Goal: Task Accomplishment & Management: Complete application form

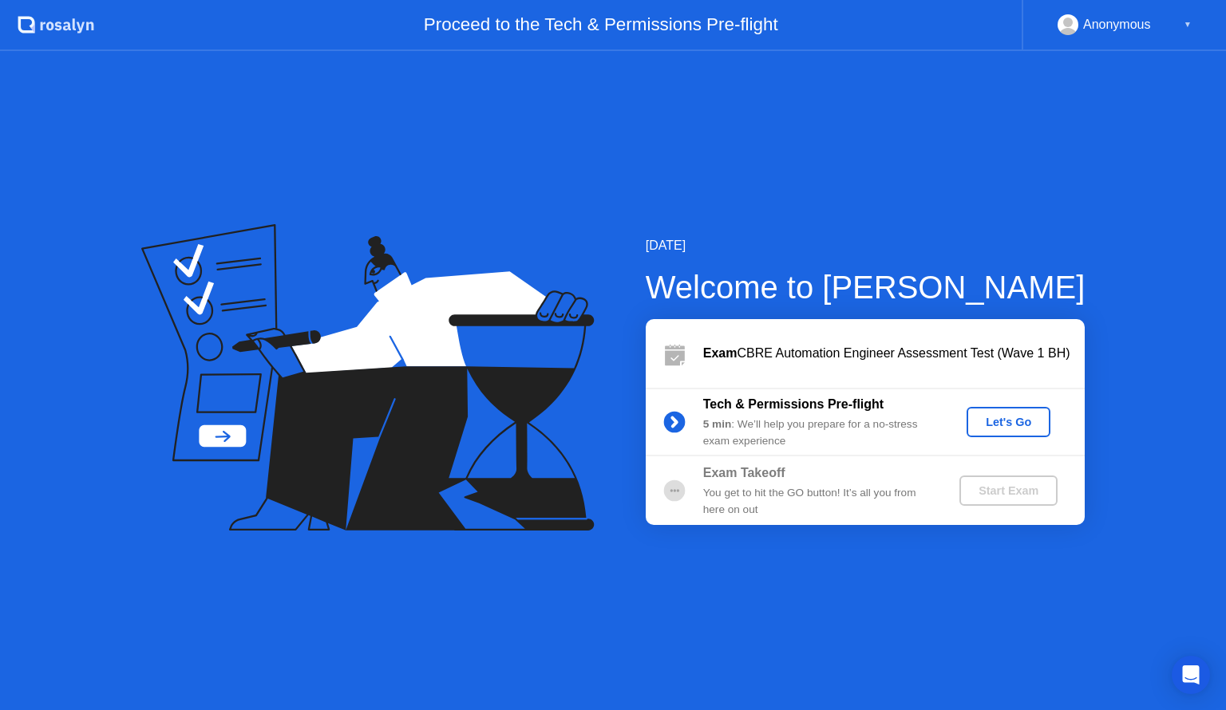
click at [1012, 429] on div "Let's Go" at bounding box center [1008, 422] width 71 height 13
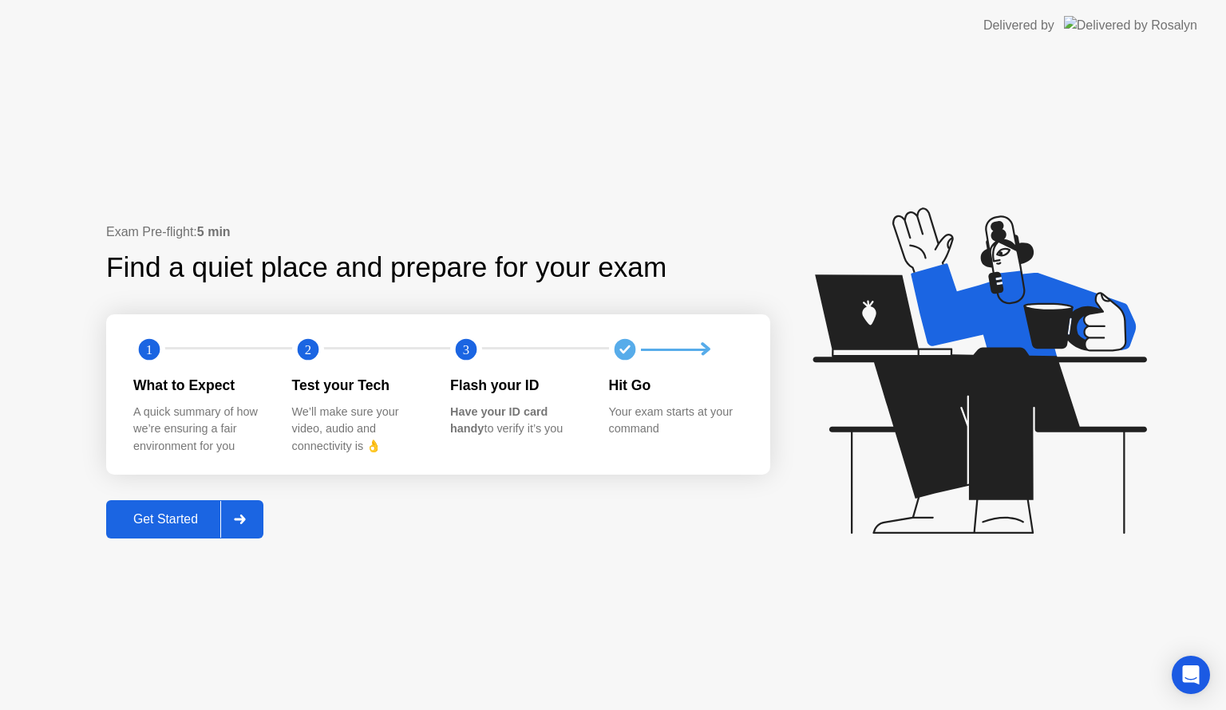
click at [203, 525] on div "Get Started" at bounding box center [165, 519] width 109 height 14
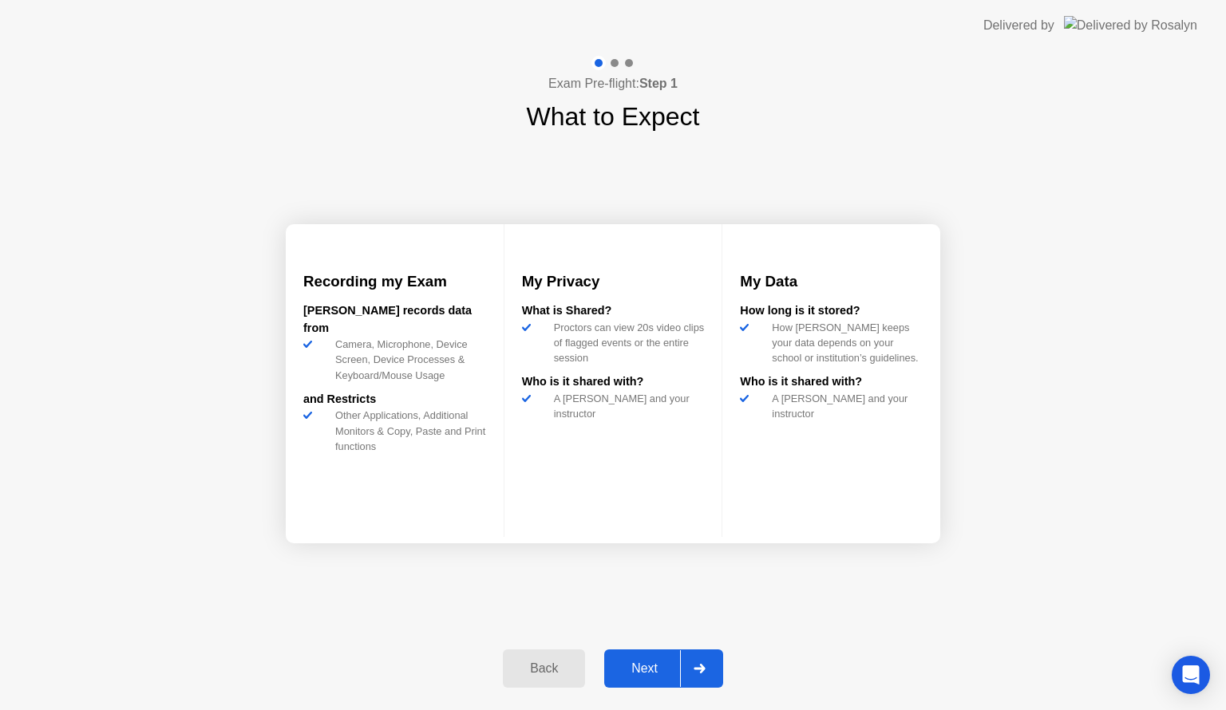
click at [668, 671] on div "Next" at bounding box center [644, 669] width 71 height 14
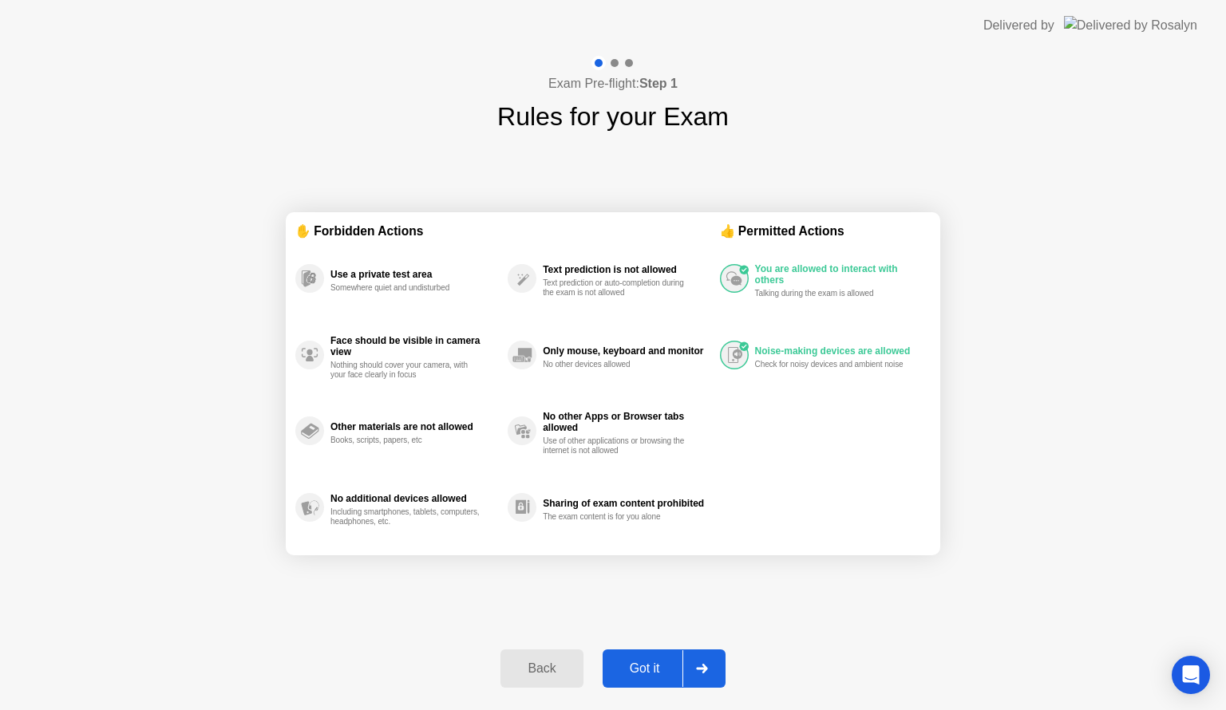
click at [656, 654] on button "Got it" at bounding box center [664, 669] width 123 height 38
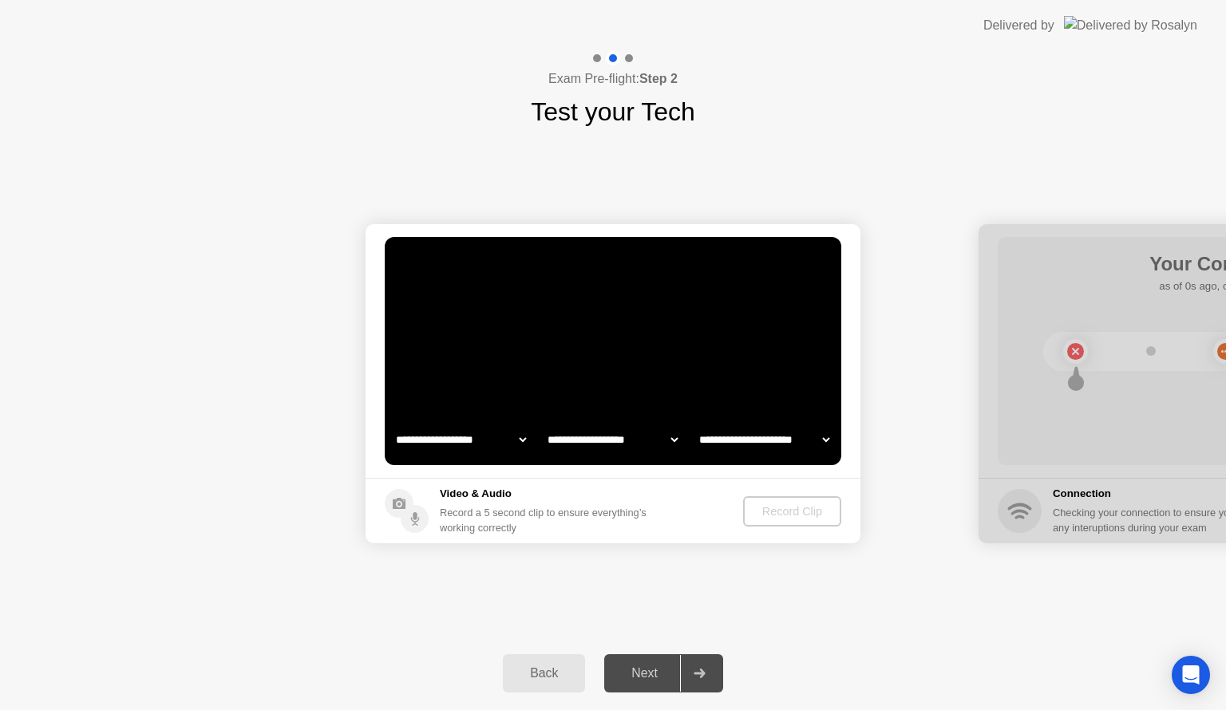
select select "**********"
select select "*******"
click at [517, 433] on select "**********" at bounding box center [461, 440] width 136 height 32
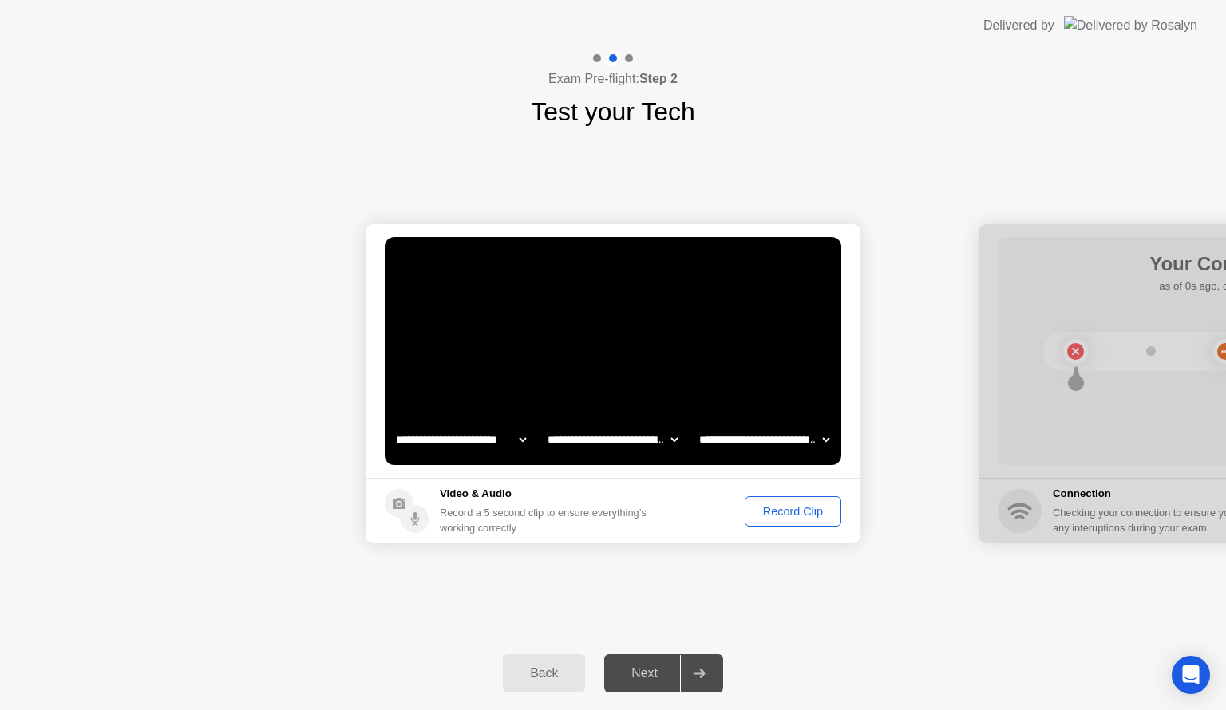
click at [677, 442] on select "**********" at bounding box center [612, 440] width 136 height 32
click at [814, 441] on select "**********" at bounding box center [764, 440] width 136 height 32
click at [800, 513] on div "Record Clip" at bounding box center [792, 511] width 85 height 13
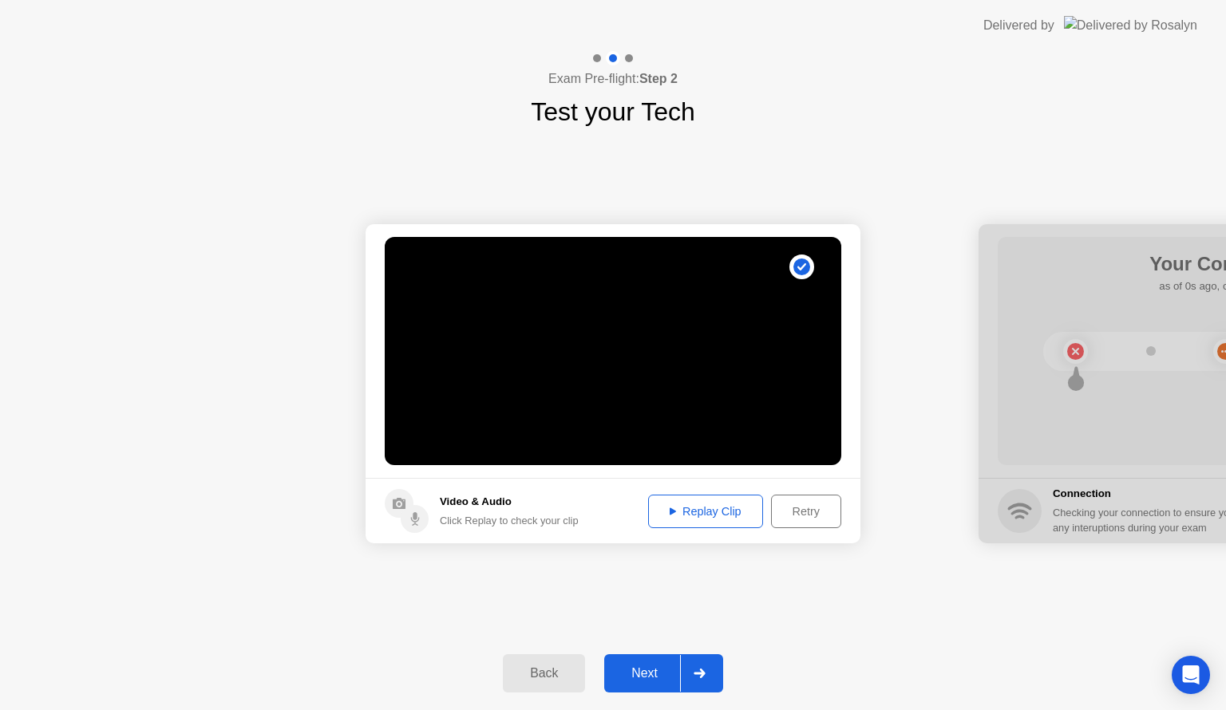
click at [694, 513] on div "Replay Clip" at bounding box center [706, 511] width 104 height 13
drag, startPoint x: 715, startPoint y: 546, endPoint x: 801, endPoint y: 527, distance: 88.3
click at [638, 681] on div "Next" at bounding box center [644, 673] width 71 height 14
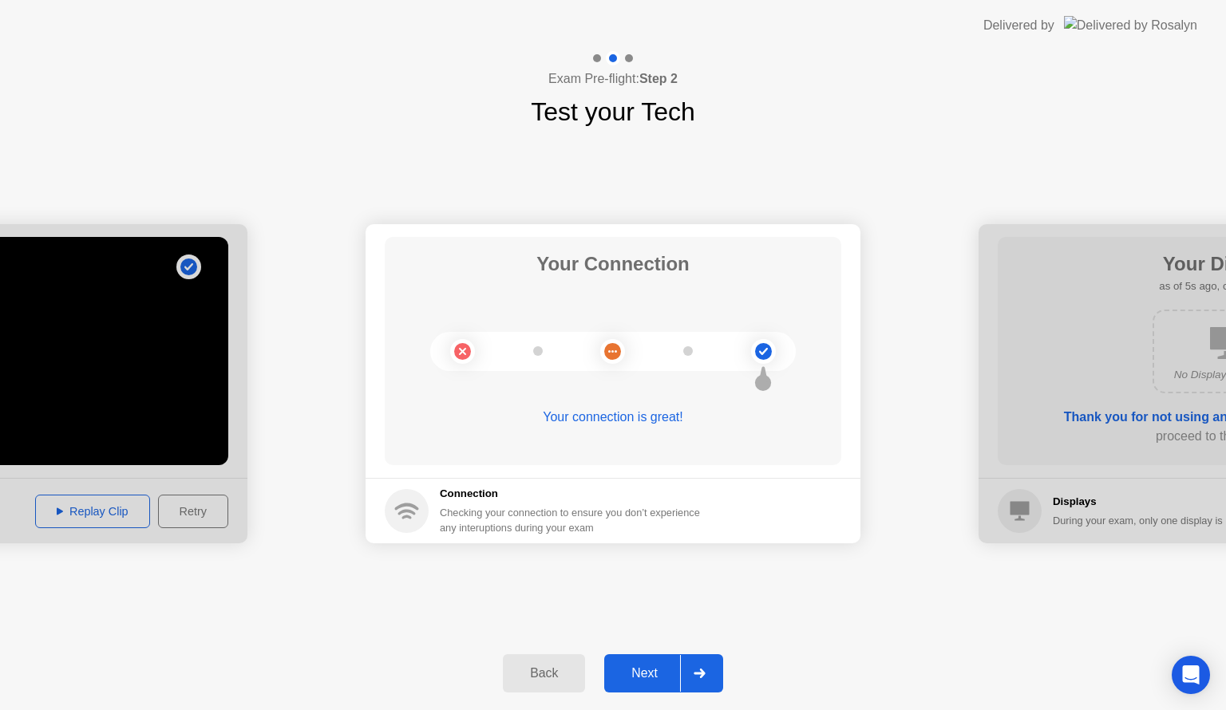
click at [646, 674] on div "Next" at bounding box center [644, 673] width 71 height 14
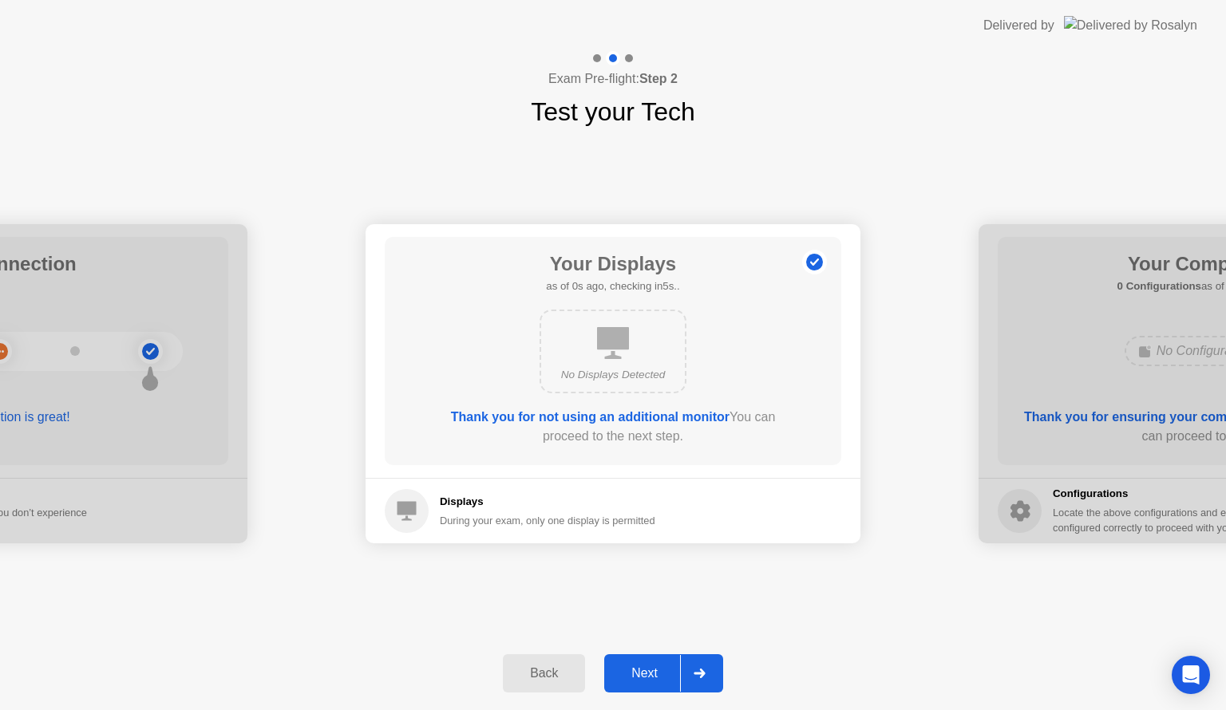
click at [648, 676] on div "Next" at bounding box center [644, 673] width 71 height 14
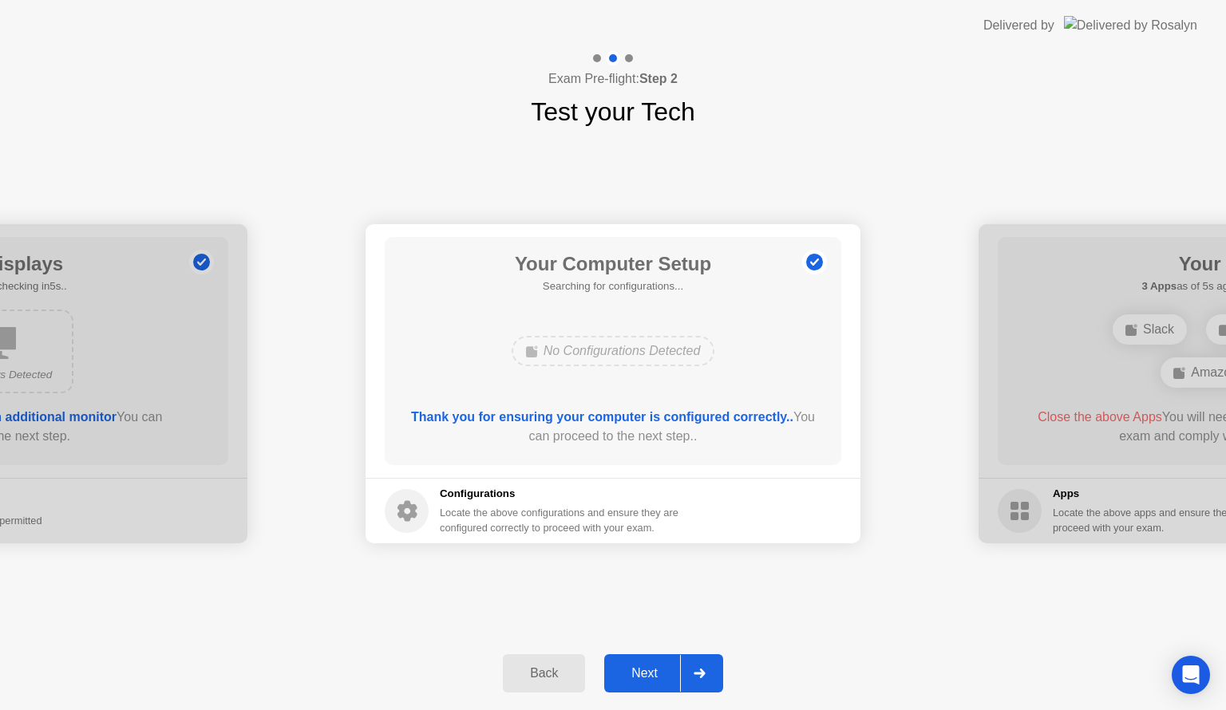
click at [676, 671] on div "Next" at bounding box center [644, 673] width 71 height 14
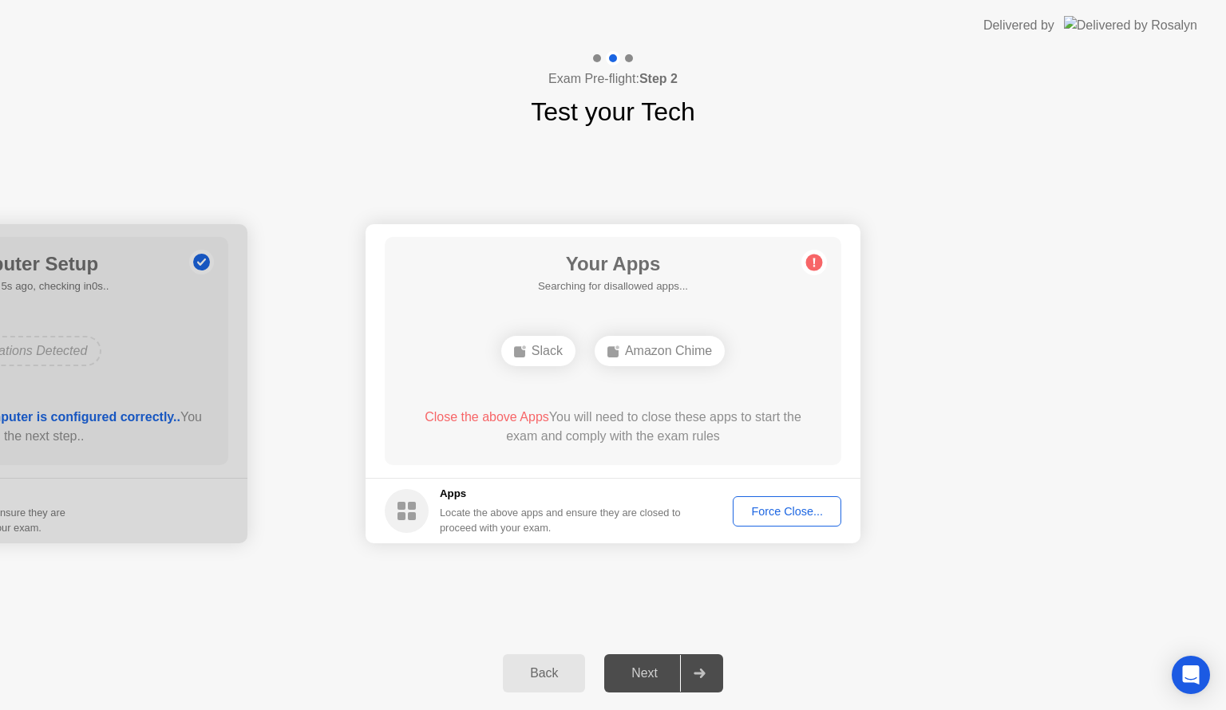
click at [644, 348] on div "Amazon Chime" at bounding box center [660, 351] width 130 height 30
click at [546, 354] on div "Slack" at bounding box center [538, 351] width 74 height 30
click at [776, 520] on button "Force Close..." at bounding box center [787, 511] width 109 height 30
click at [807, 512] on div "Force Close..." at bounding box center [786, 511] width 97 height 13
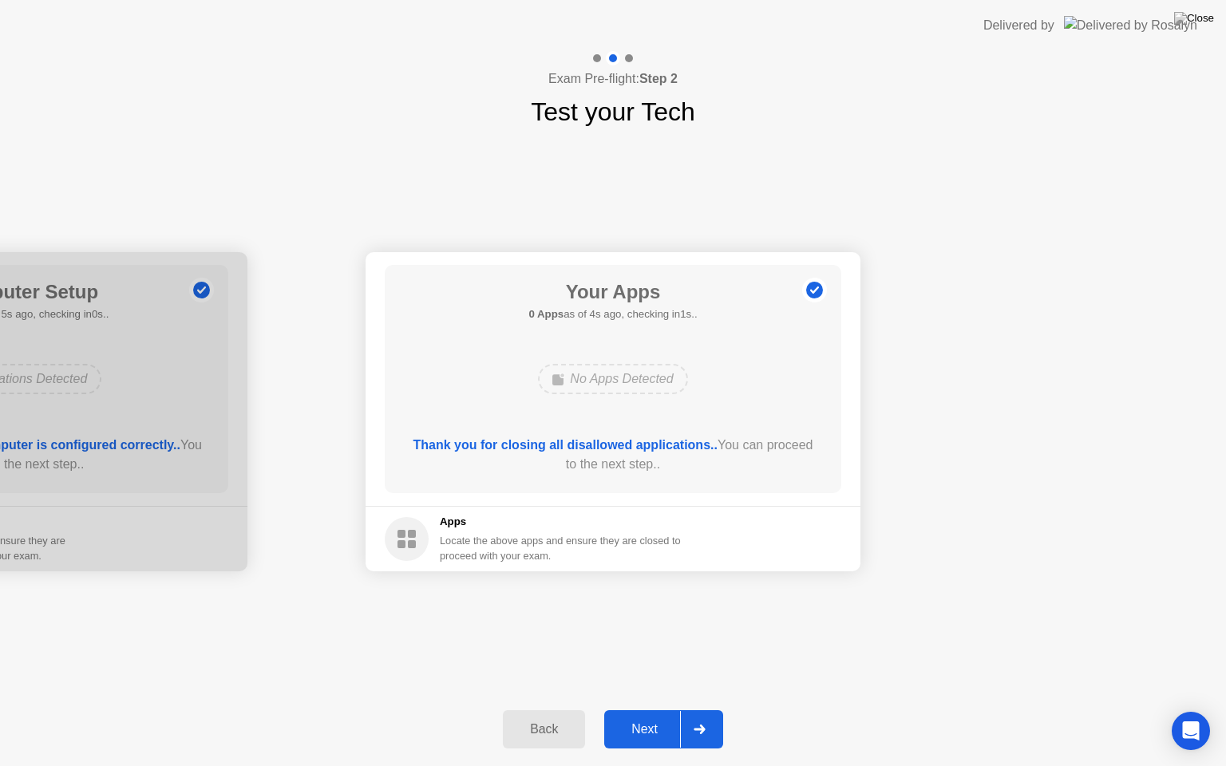
click at [650, 709] on div "Next" at bounding box center [644, 729] width 71 height 14
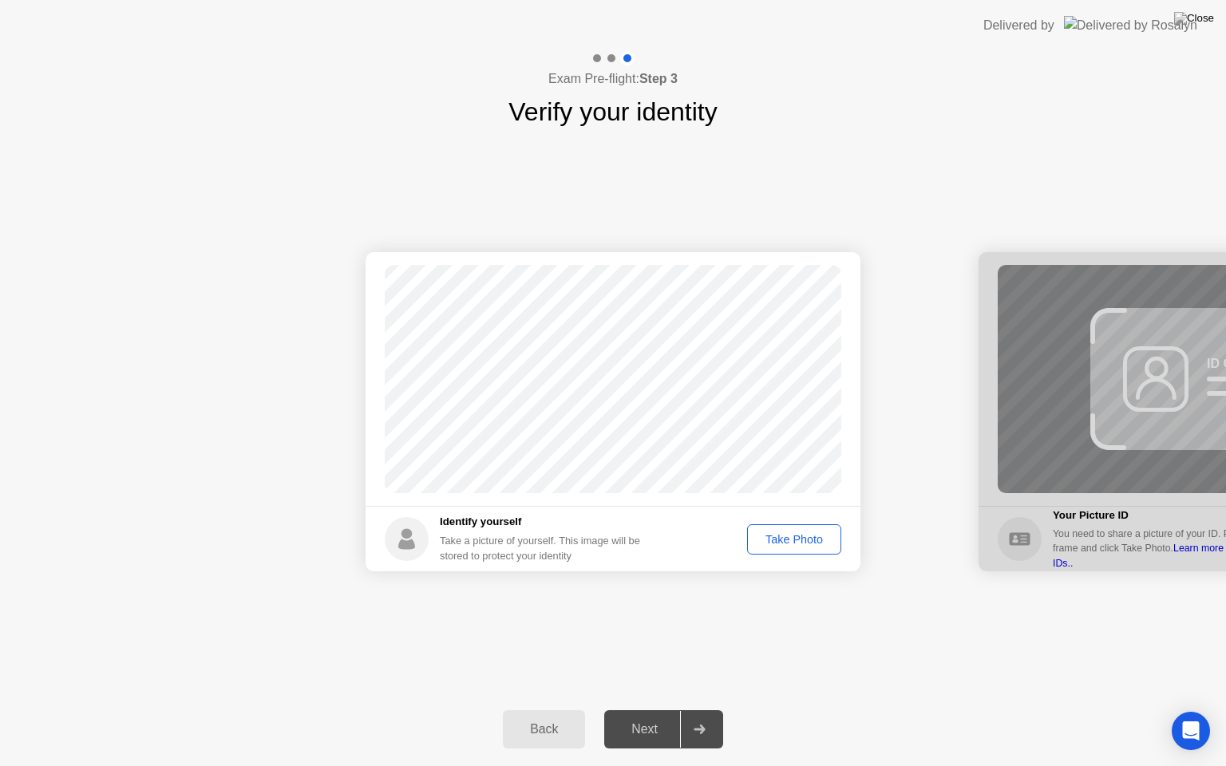
click at [802, 545] on div "Take Photo" at bounding box center [794, 539] width 83 height 13
click at [652, 709] on div "Next" at bounding box center [644, 729] width 71 height 14
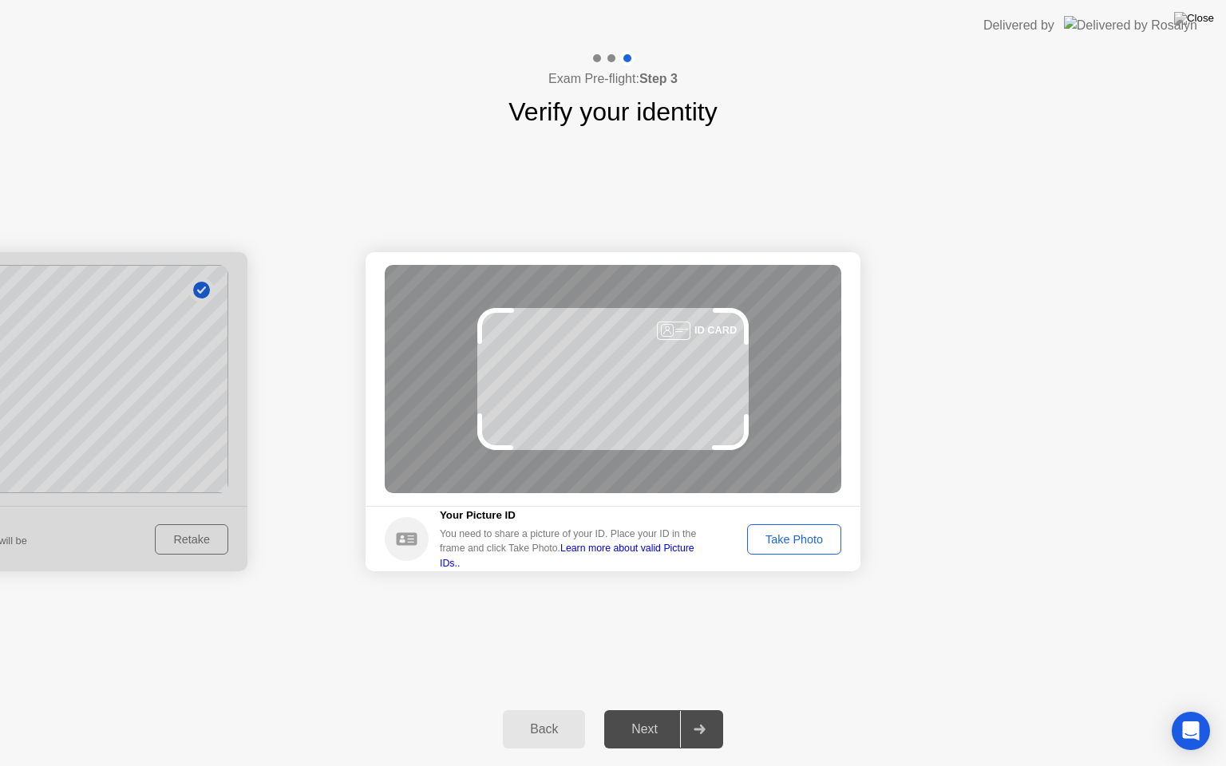
click at [785, 536] on div "Take Photo" at bounding box center [794, 539] width 83 height 13
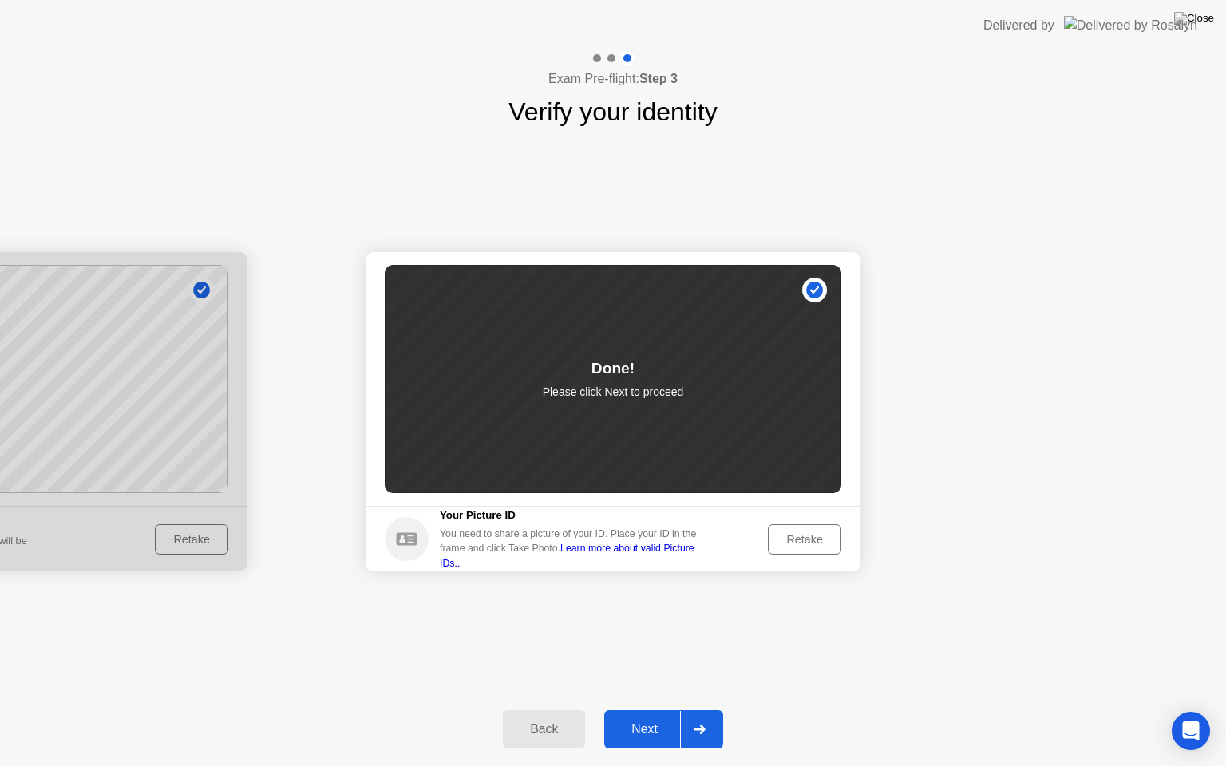
click at [648, 709] on div "Next" at bounding box center [644, 729] width 71 height 14
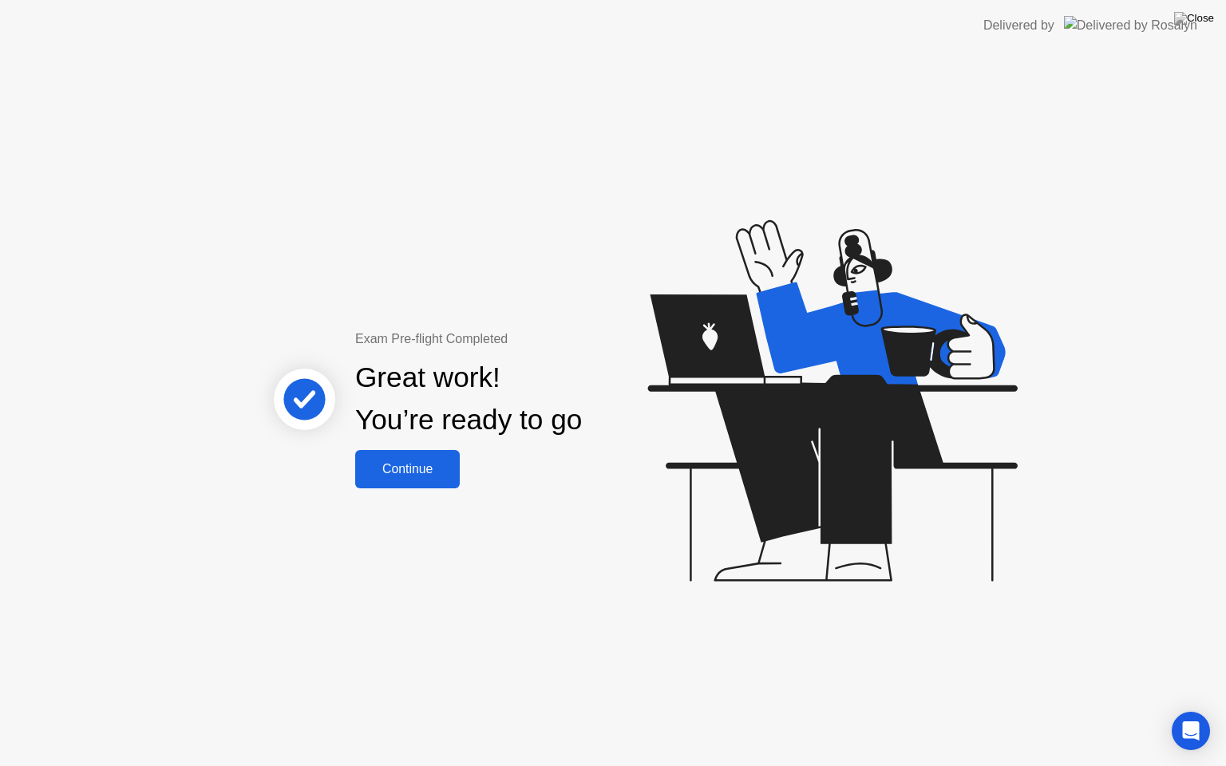
click at [431, 469] on div "Continue" at bounding box center [407, 469] width 95 height 14
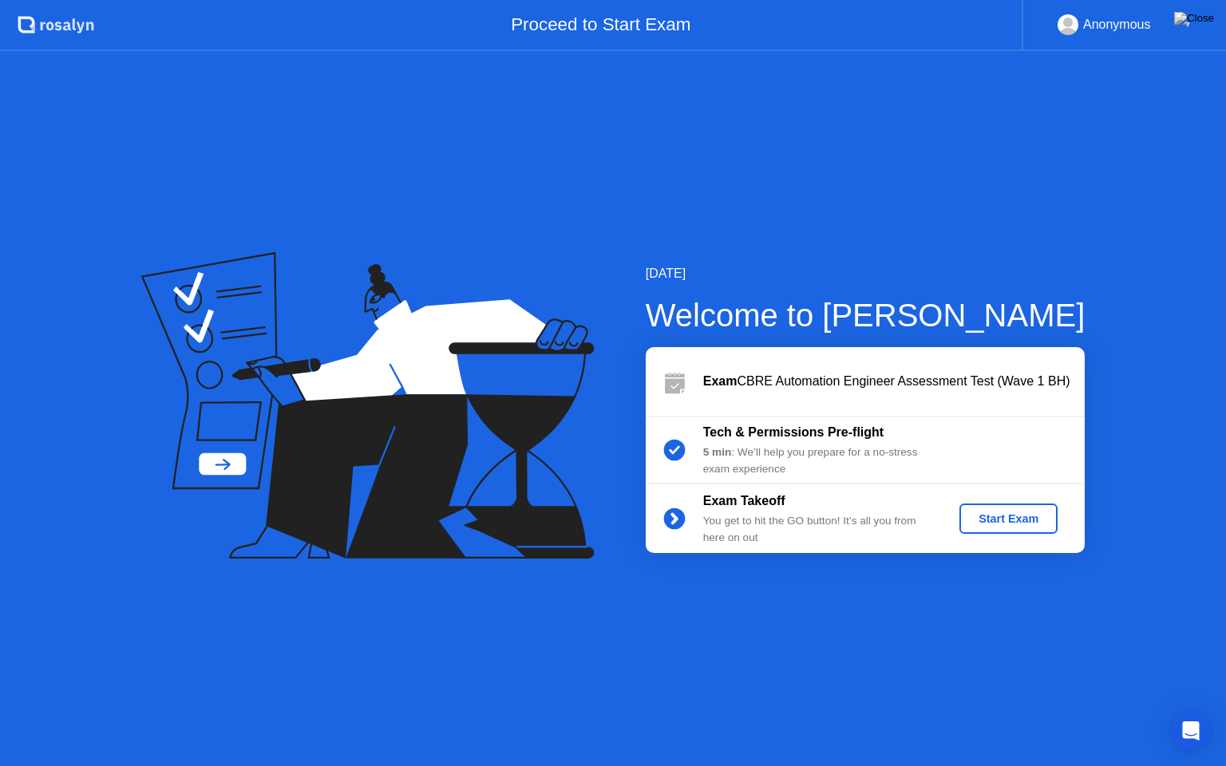
click at [989, 520] on div "Start Exam" at bounding box center [1008, 518] width 85 height 13
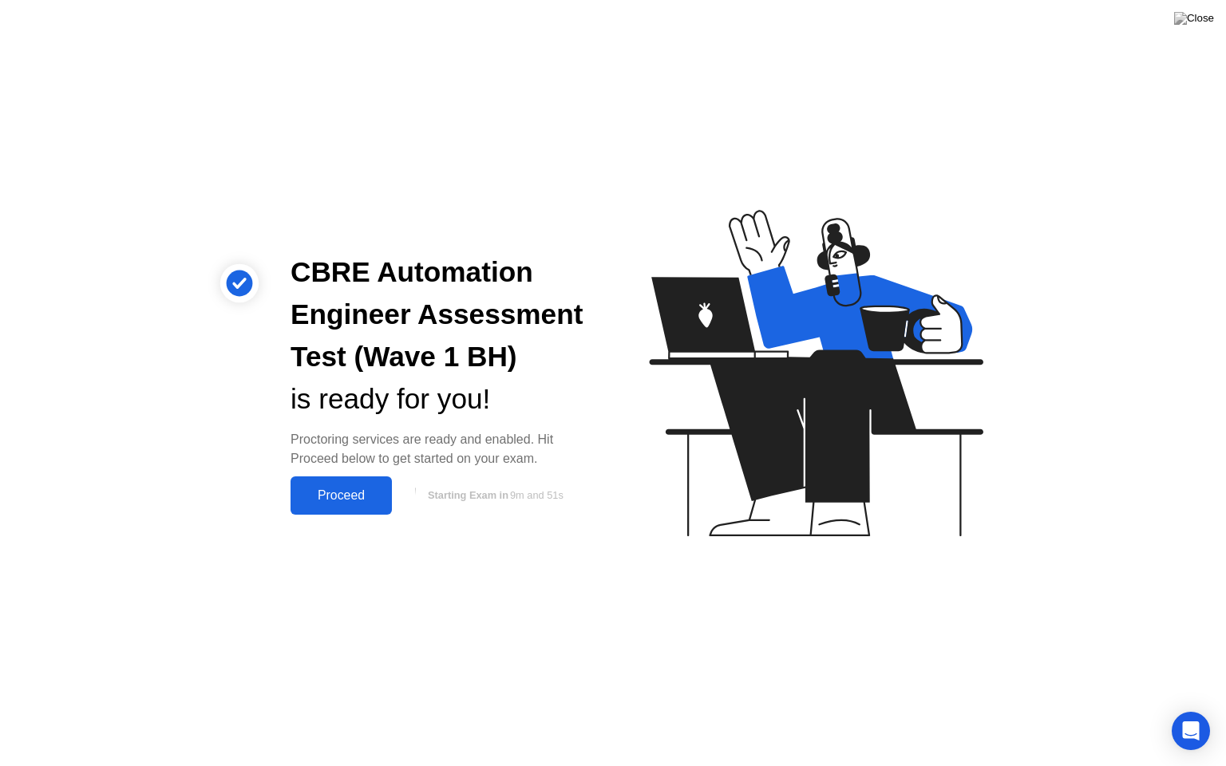
click at [358, 502] on div "Proceed" at bounding box center [341, 495] width 92 height 14
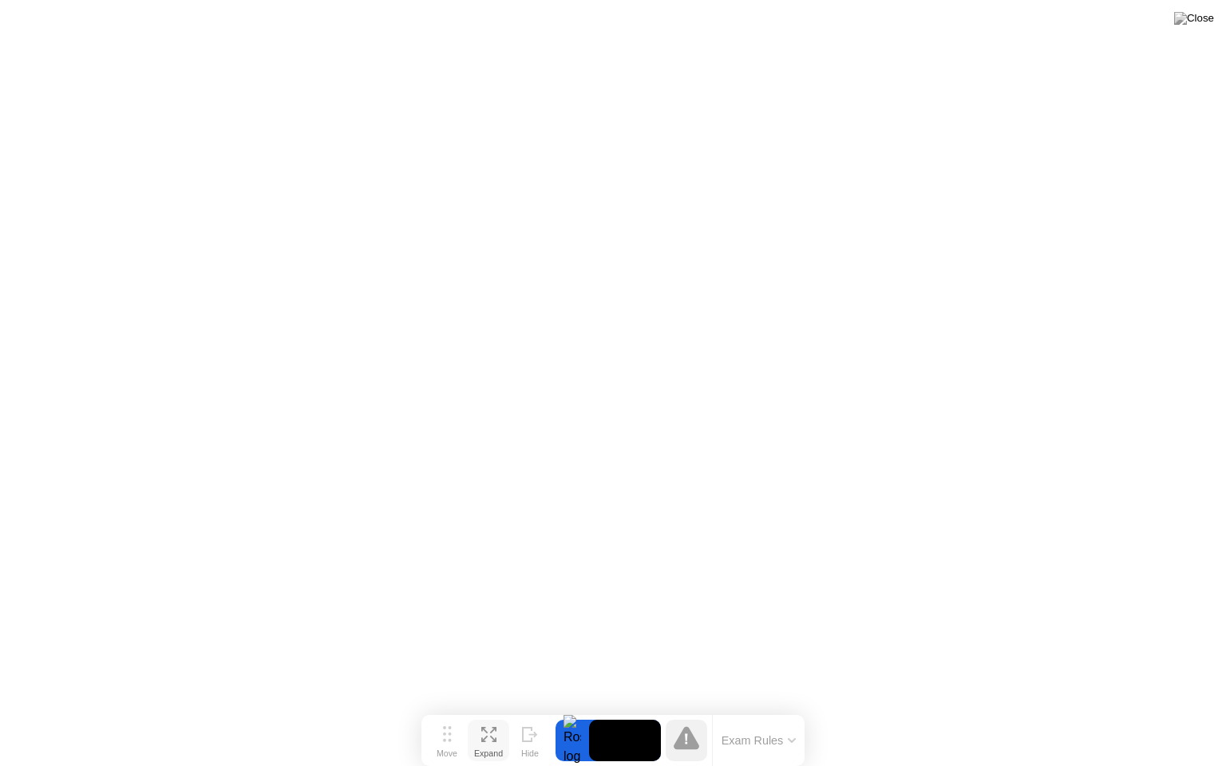
click at [485, 709] on icon at bounding box center [488, 734] width 15 height 15
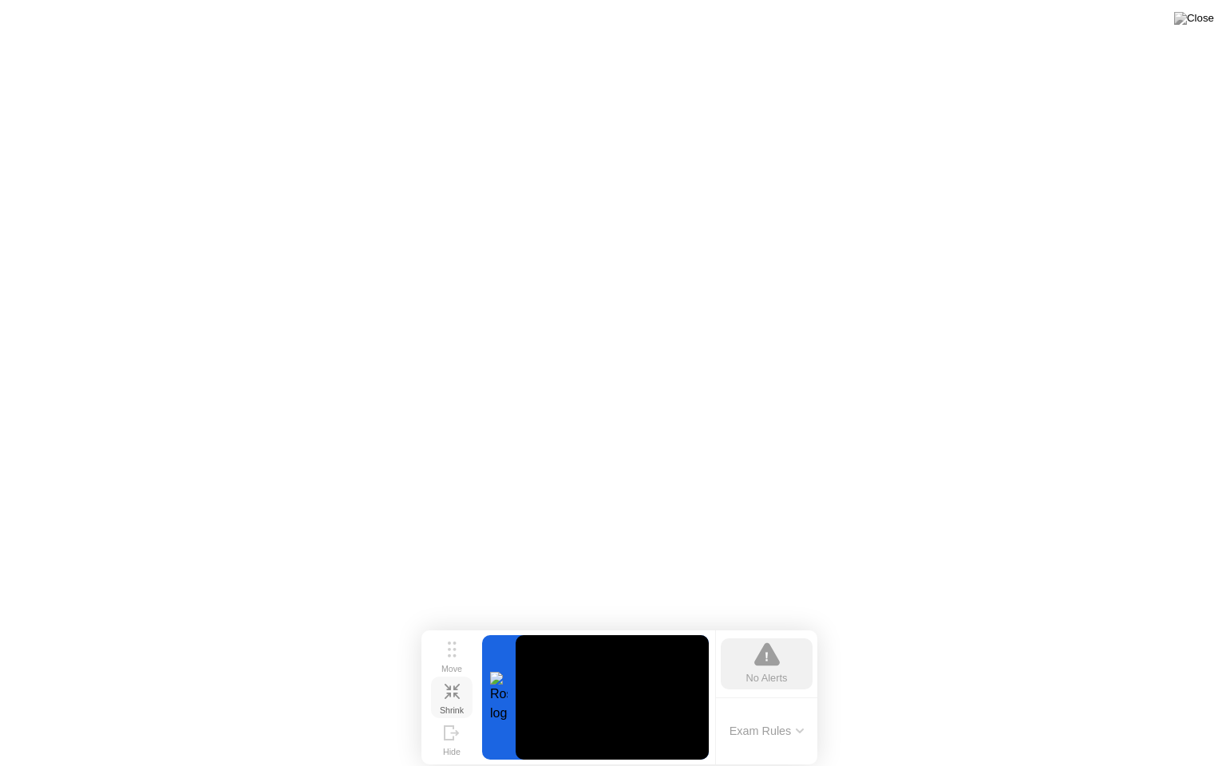
click at [458, 690] on icon at bounding box center [452, 691] width 15 height 15
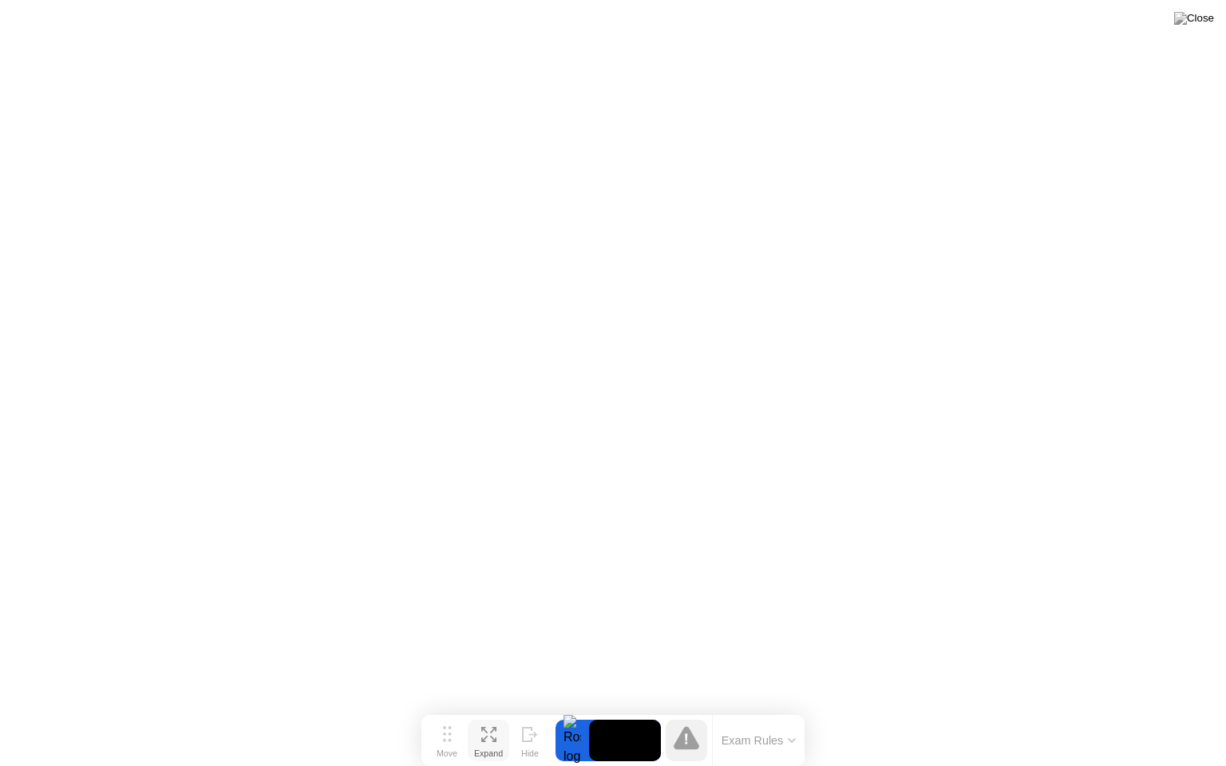
click at [488, 709] on icon at bounding box center [488, 734] width 15 height 15
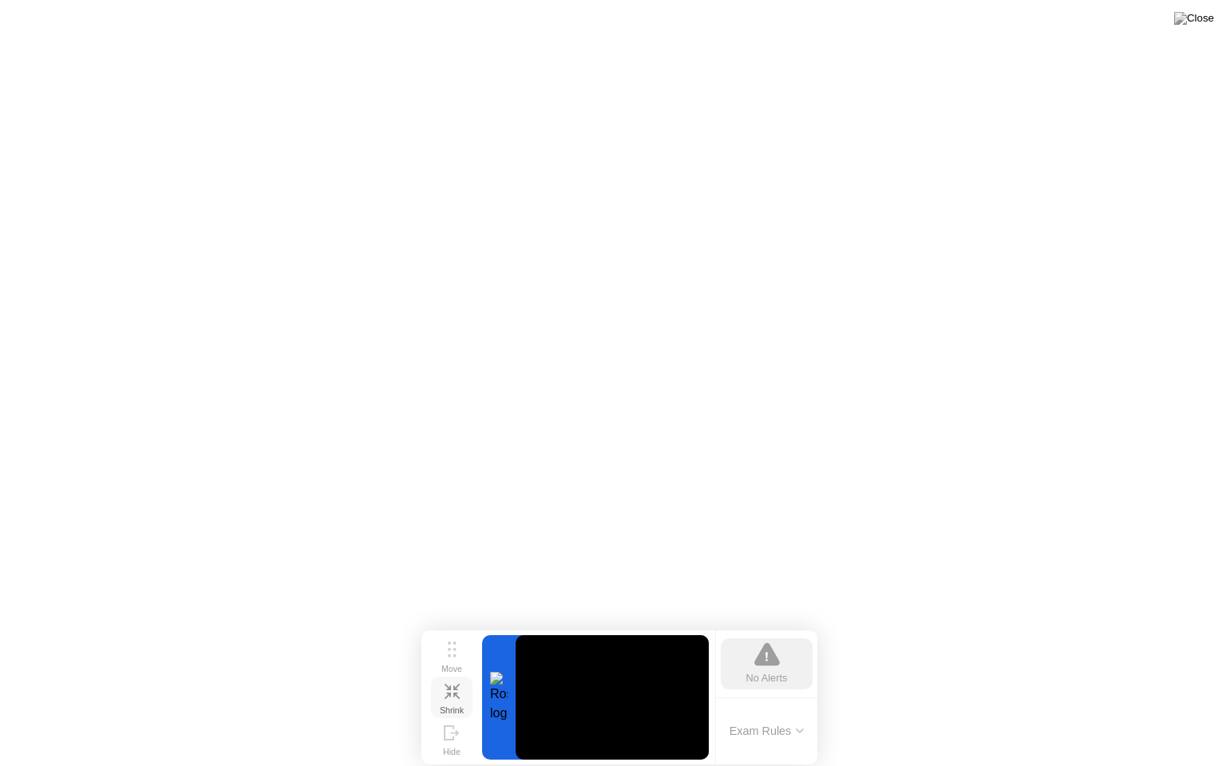
click at [460, 694] on button "Shrink" at bounding box center [451, 697] width 41 height 41
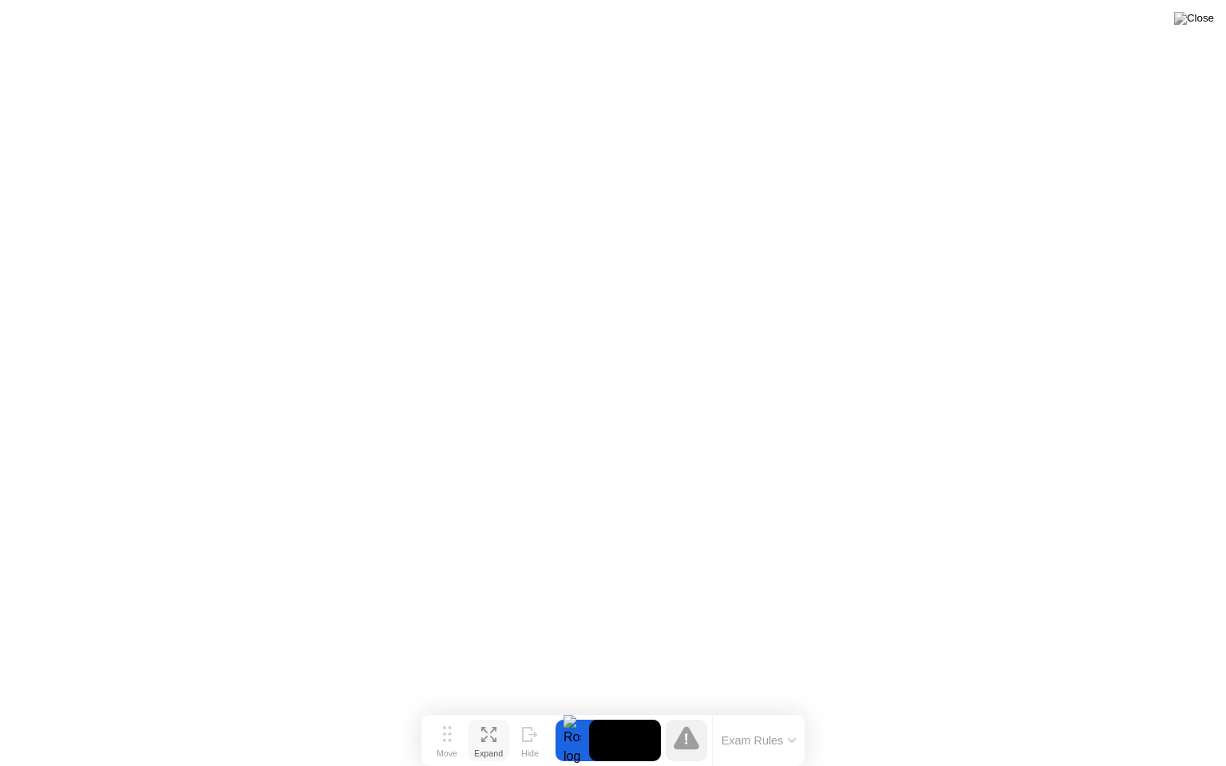
click at [493, 709] on div "Expand" at bounding box center [488, 754] width 29 height 10
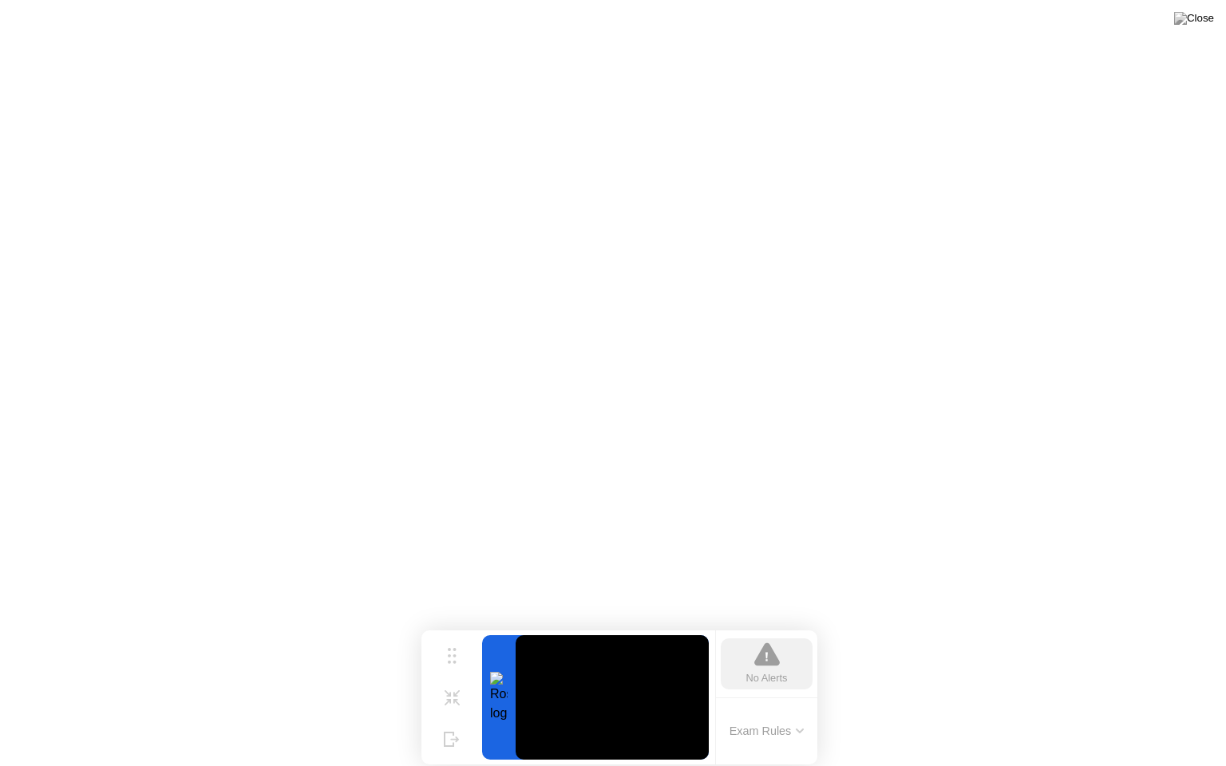
click at [800, 709] on button "Exam Rules" at bounding box center [767, 731] width 85 height 14
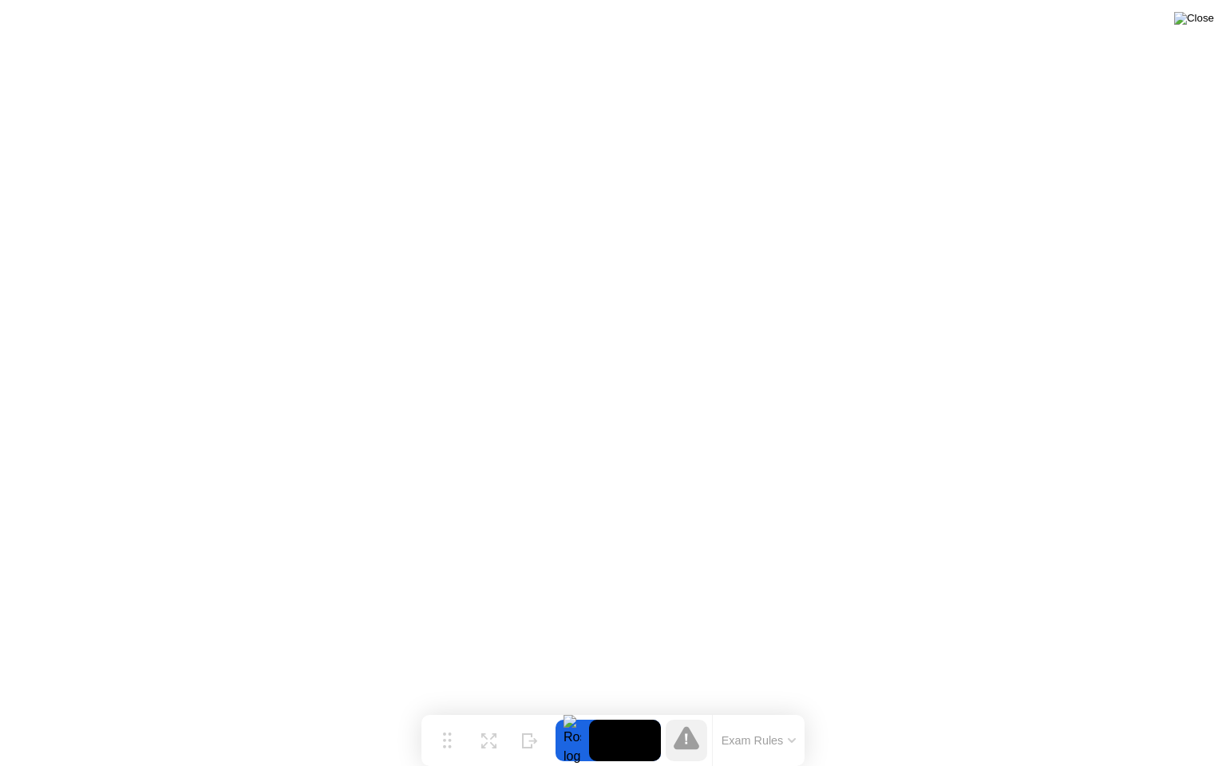
click at [1208, 20] on img at bounding box center [1194, 18] width 40 height 13
click at [479, 709] on div "Expand" at bounding box center [488, 754] width 29 height 10
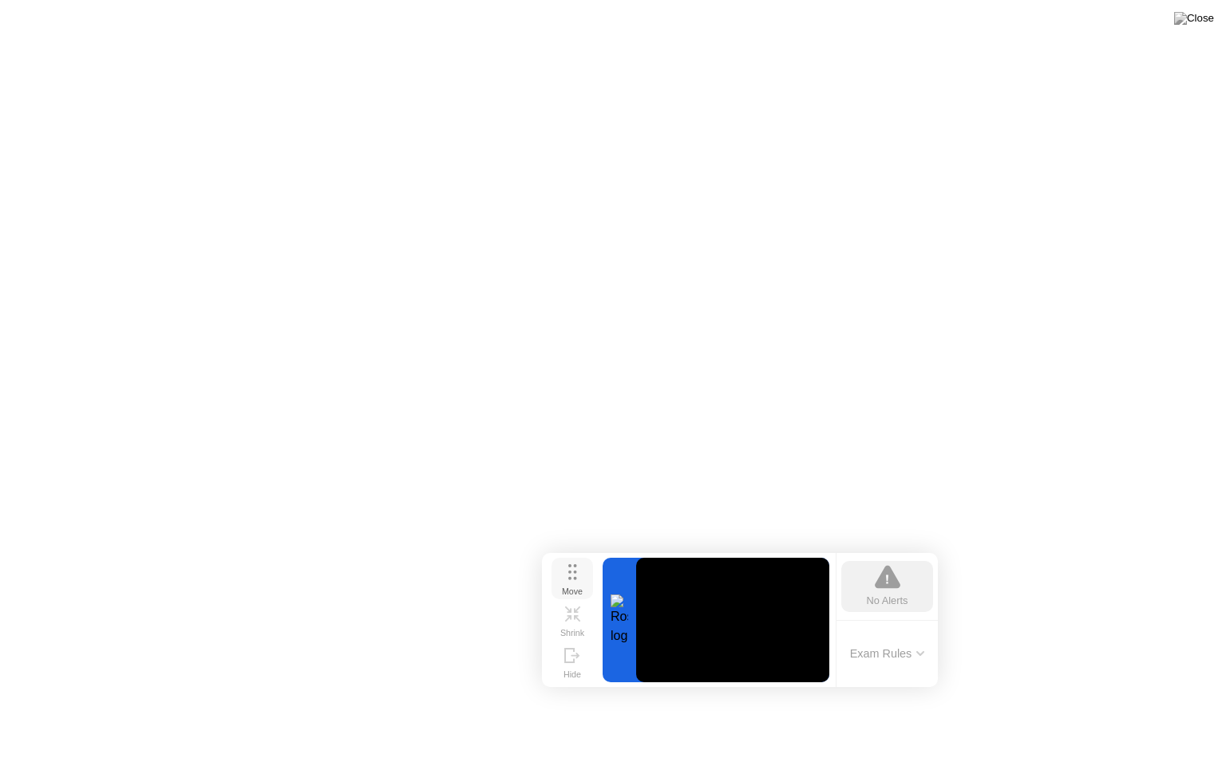
drag, startPoint x: 453, startPoint y: 655, endPoint x: 572, endPoint y: 578, distance: 141.9
click at [573, 578] on circle at bounding box center [574, 578] width 3 height 3
click at [924, 658] on button "Exam Rules" at bounding box center [886, 653] width 85 height 14
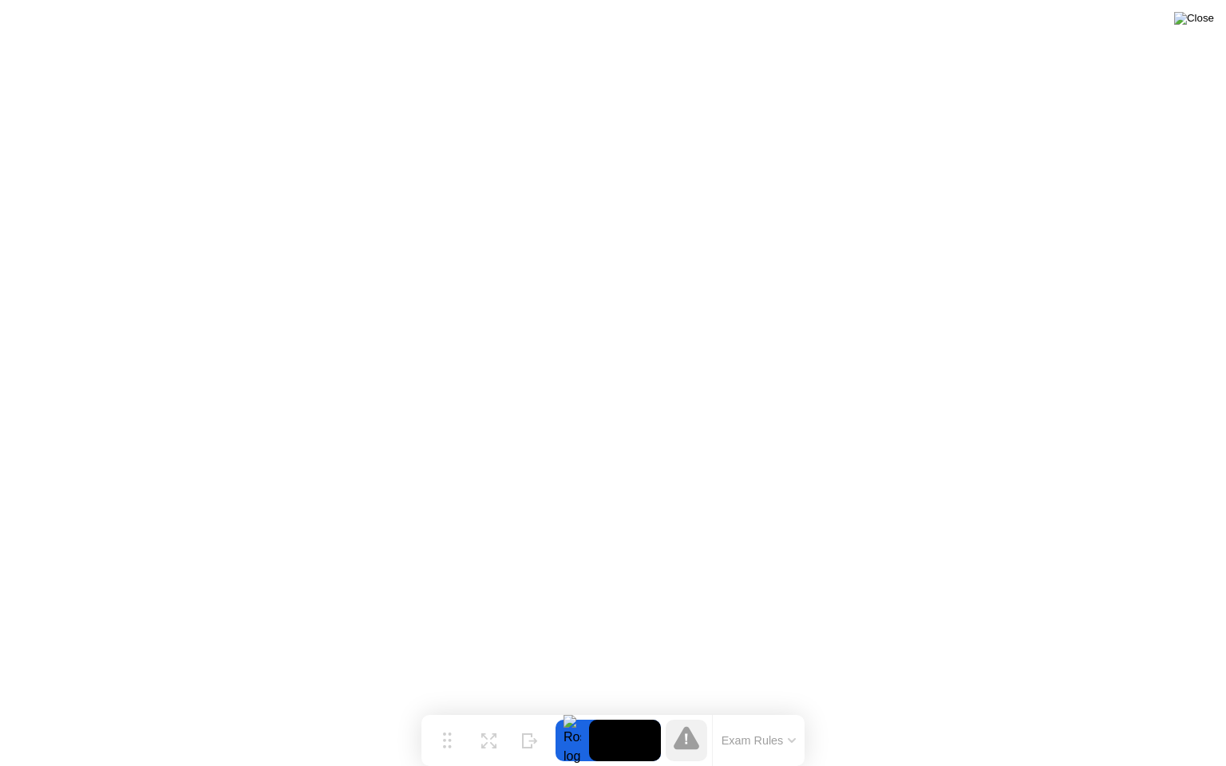
click at [1206, 25] on img at bounding box center [1194, 18] width 40 height 13
